Goal: Information Seeking & Learning: Learn about a topic

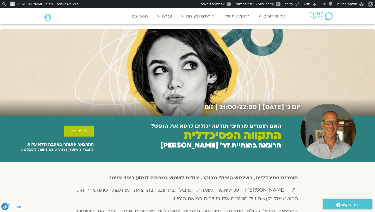
click at [316, 15] on img at bounding box center [321, 16] width 23 height 8
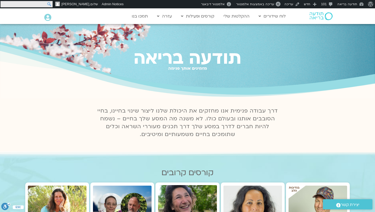
click at [3, 4] on input "חיפוש" at bounding box center [27, 4] width 52 height 6
type input "תמר"
click input "חיפוש" at bounding box center [0, 0] width 0 height 0
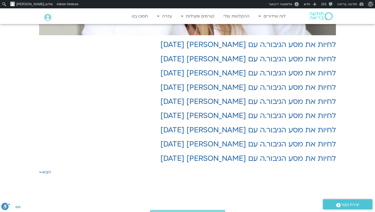
scroll to position [185, 0]
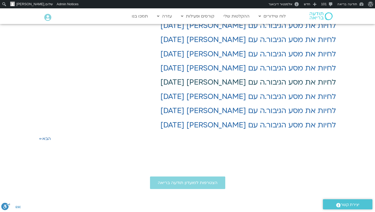
click at [237, 83] on link "לחיות את מסע הגיבור.ה עם תמר לינצבסקי 22/04/25" at bounding box center [248, 82] width 176 height 10
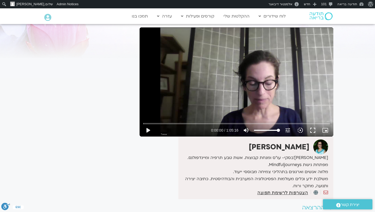
scroll to position [41, 0]
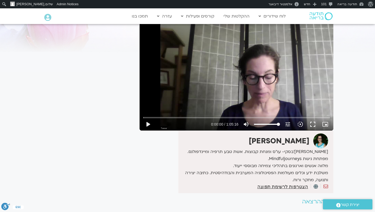
click at [323, 142] on img at bounding box center [320, 140] width 15 height 15
click at [298, 140] on strong "תמר לינצבסקי" at bounding box center [279, 141] width 61 height 10
copy div "תמר לינצבסקי"
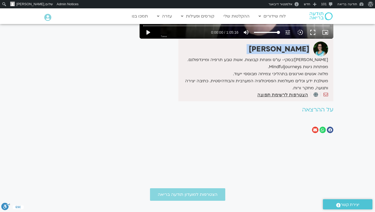
scroll to position [134, 0]
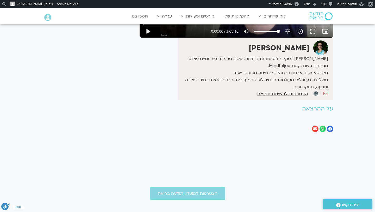
click at [330, 129] on icon "שיתוף ב facebook" at bounding box center [330, 129] width 4 height 4
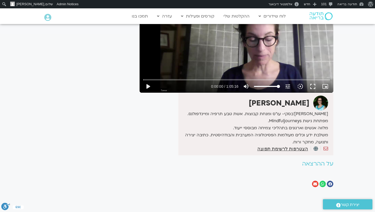
scroll to position [78, 0]
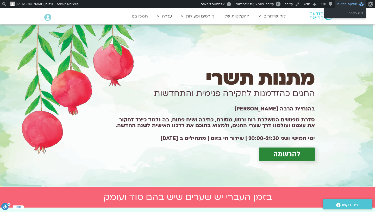
click at [349, 6] on link "תודעה בריאה" at bounding box center [350, 4] width 31 height 8
